Goal: Connect with others: Connect with others

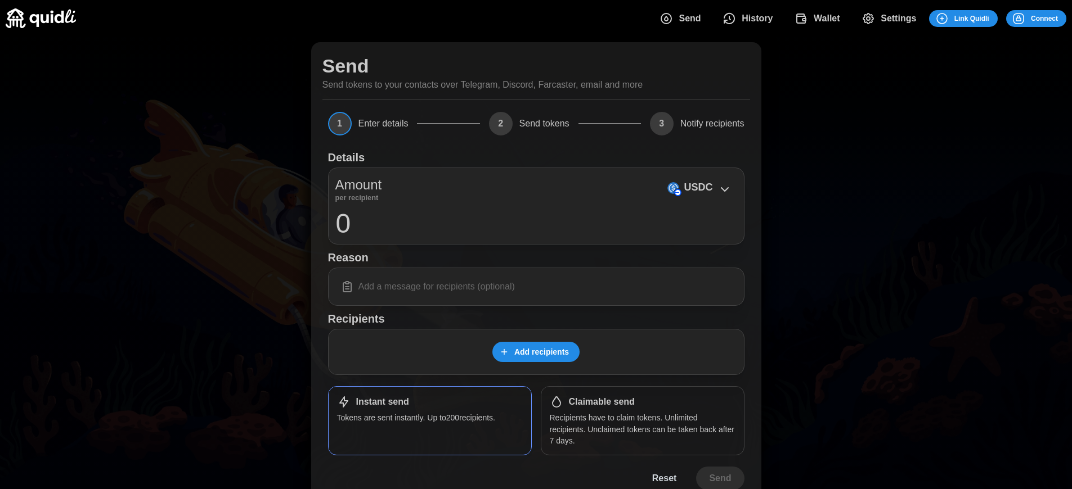
click at [1044, 18] on span "Connect" at bounding box center [1044, 19] width 27 height 16
click at [1053, 18] on div "Log in or sign up Submit Continue with Email Discord Farcaster Telegram_logo Te…" at bounding box center [540, 244] width 1080 height 489
click at [1044, 18] on span "Connect" at bounding box center [1044, 19] width 27 height 16
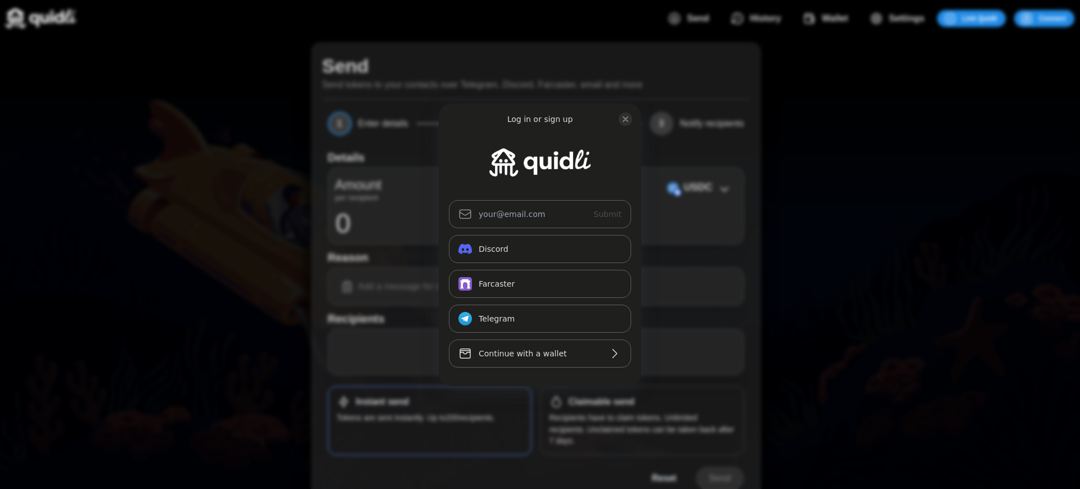
click at [1053, 18] on div "Log in or sign up Submit Continue with Email Discord Farcaster Telegram_logo Te…" at bounding box center [540, 244] width 1080 height 489
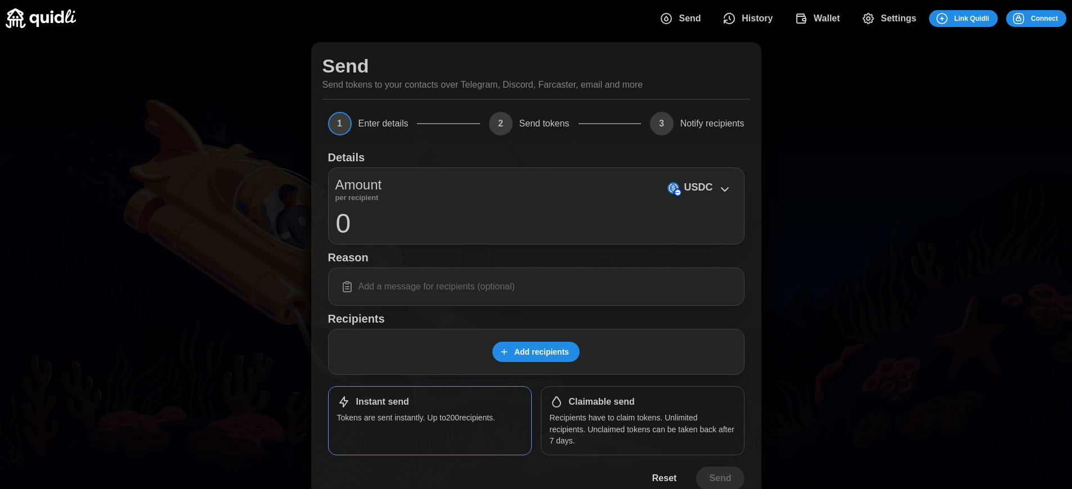
click at [1044, 18] on span "Connect" at bounding box center [1044, 19] width 27 height 16
click at [601, 402] on h1 "Claimable send" at bounding box center [602, 403] width 66 height 12
click at [1044, 18] on span "Connect" at bounding box center [1044, 19] width 27 height 16
click at [1053, 18] on div "Log in or sign up Submit Continue with Email Discord Farcaster Telegram_logo Te…" at bounding box center [536, 244] width 1072 height 489
click at [1053, 18] on div "Log in or sign up Submit Continue with Email Discord Farcaster Telegram_logo Te…" at bounding box center [540, 244] width 1080 height 489
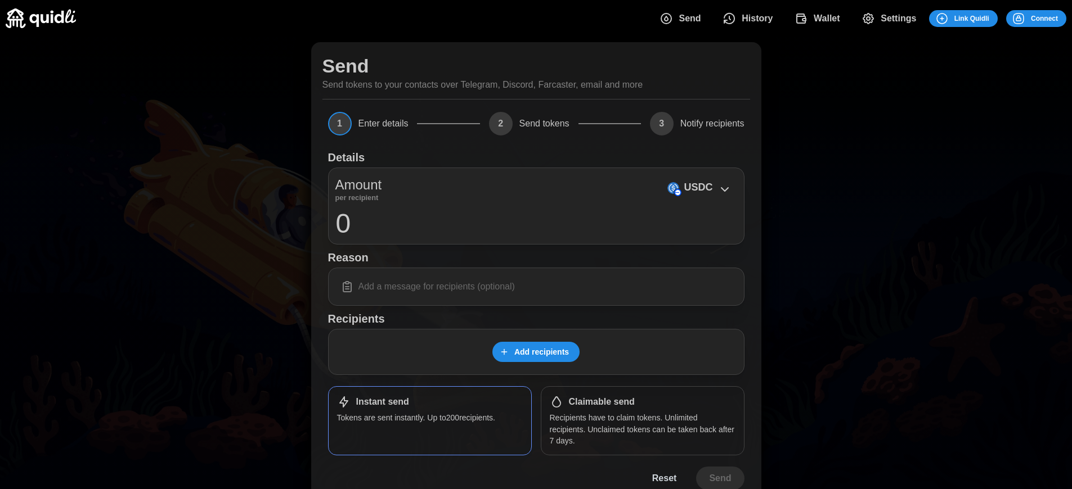
click at [1044, 18] on span "Connect" at bounding box center [1044, 19] width 27 height 16
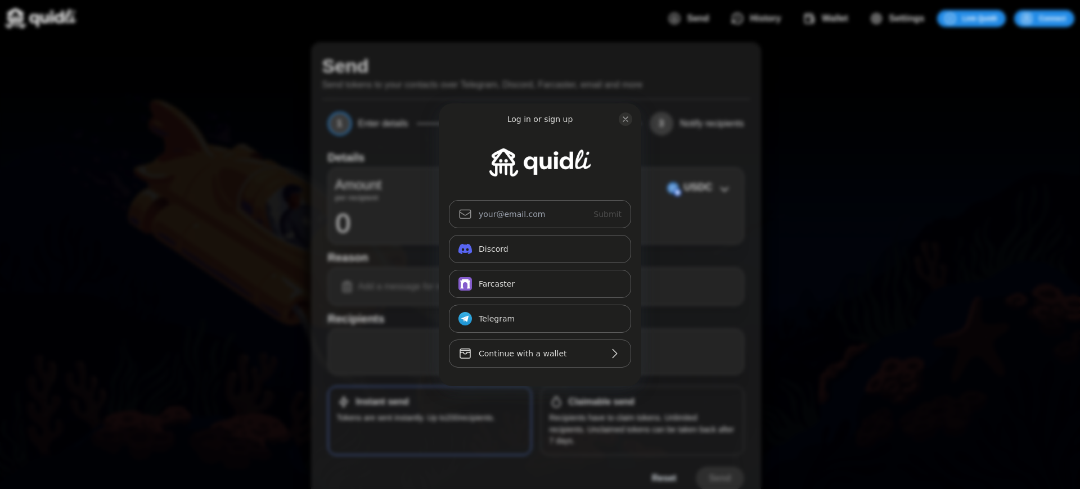
click at [601, 402] on div "Log in or sign up Submit Continue with Email Discord Farcaster Telegram_logo Te…" at bounding box center [540, 244] width 1080 height 489
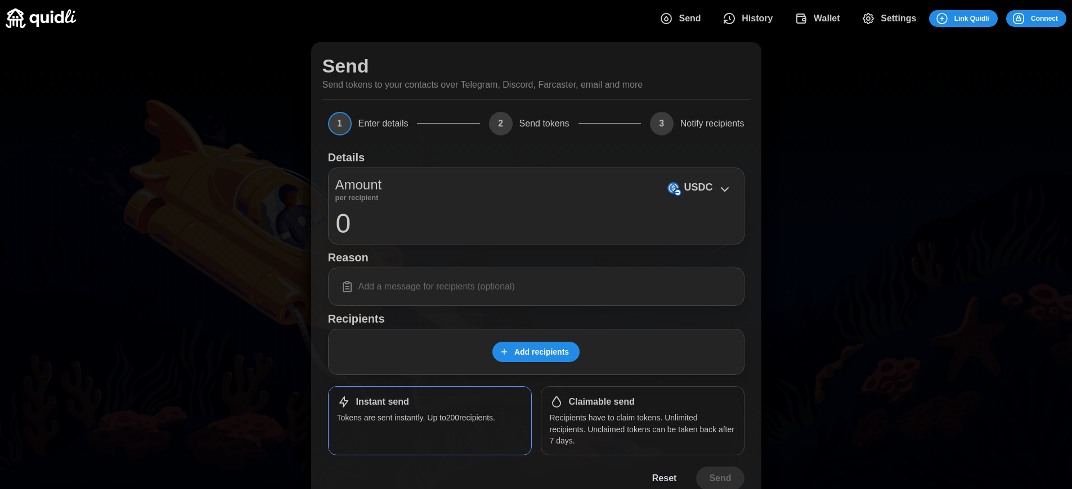
click at [698, 187] on p "USDC" at bounding box center [698, 187] width 29 height 16
click at [1044, 18] on span "Connect" at bounding box center [1044, 19] width 27 height 16
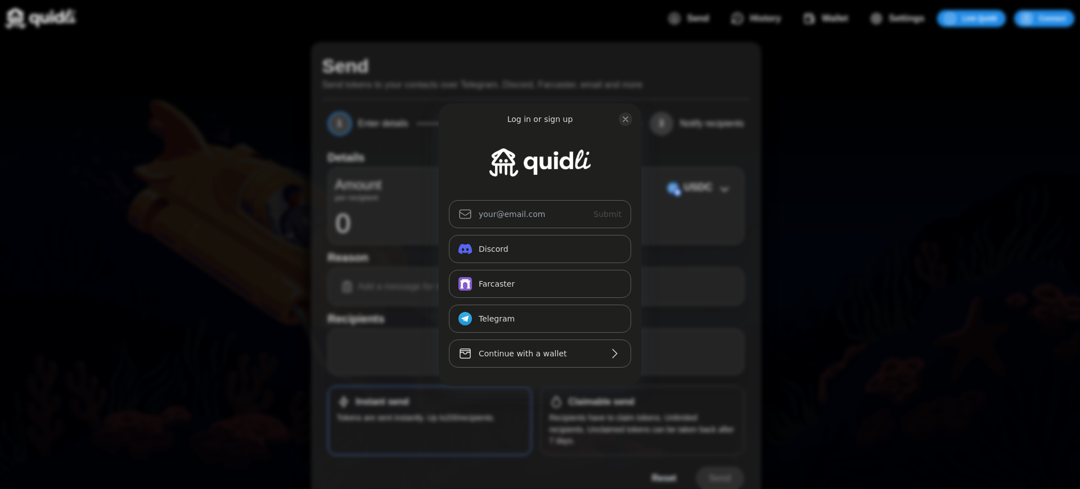
click at [601, 402] on div "Log in or sign up Submit Continue with Email Discord Farcaster Telegram_logo Te…" at bounding box center [540, 244] width 1080 height 489
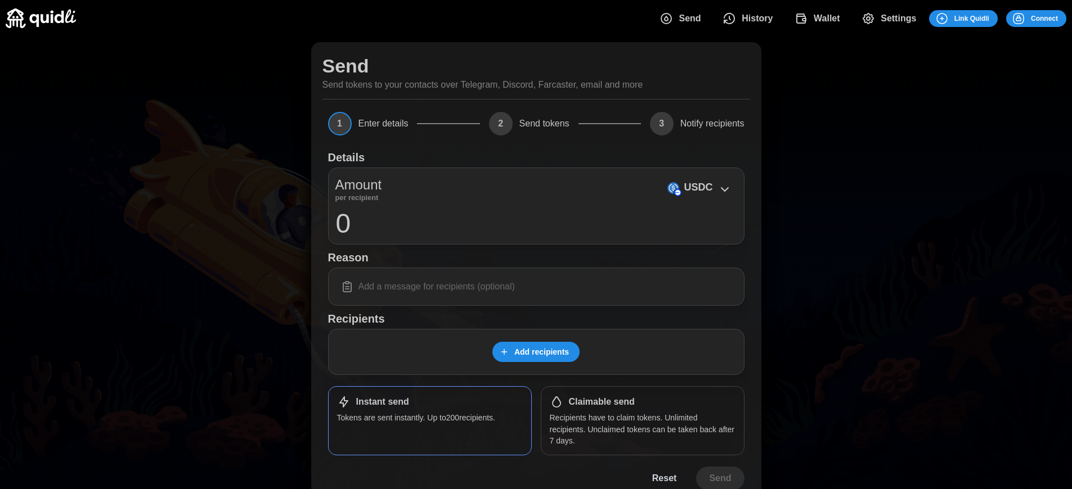
click at [1044, 18] on span "Connect" at bounding box center [1044, 19] width 27 height 16
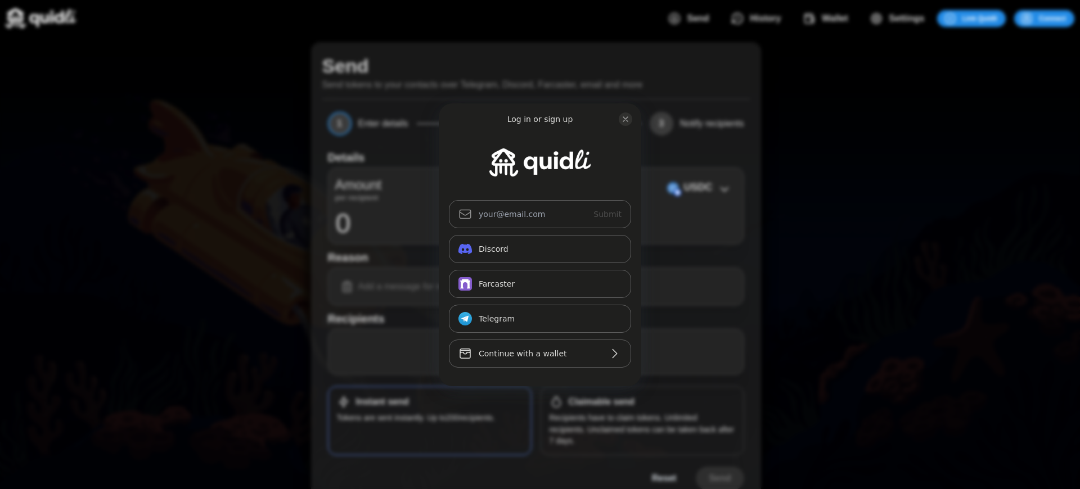
click at [601, 402] on div "Log in or sign up Submit Continue with Email Discord Farcaster Telegram_logo Te…" at bounding box center [540, 244] width 1080 height 489
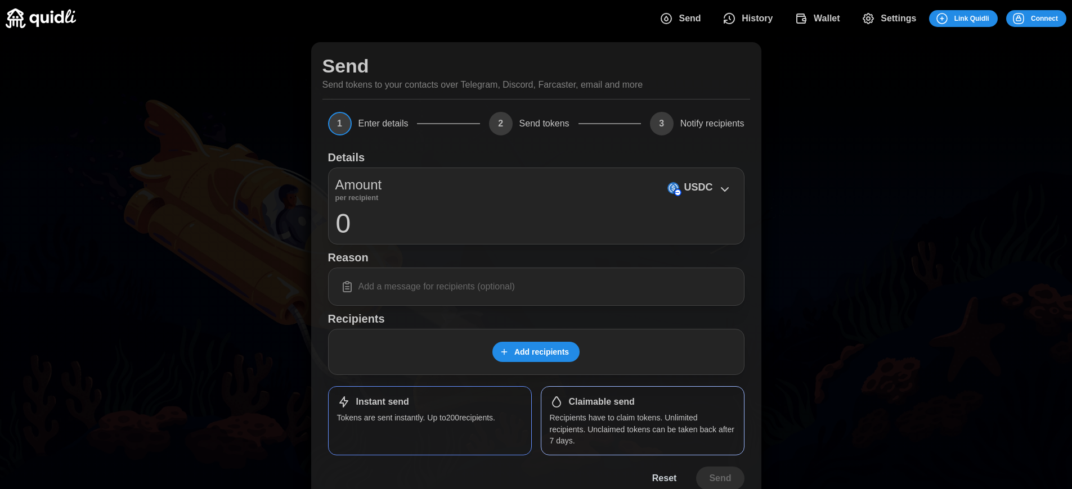
click at [1044, 18] on span "Connect" at bounding box center [1044, 19] width 27 height 16
